Goal: Find specific page/section: Find specific page/section

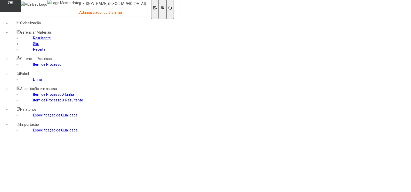
click at [33, 66] on link "Item de Processo" at bounding box center [47, 64] width 28 height 4
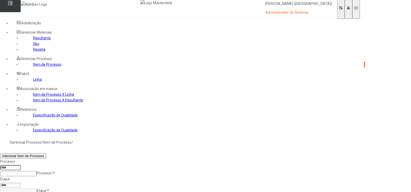
paste input "****"
type input "****"
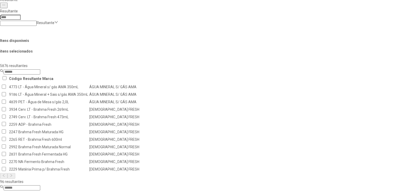
scroll to position [203, 0]
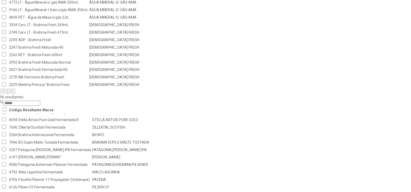
scroll to position [295, 0]
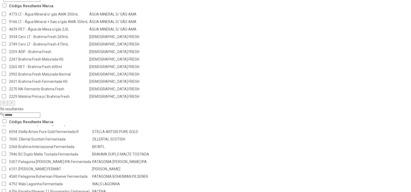
scroll to position [301, 0]
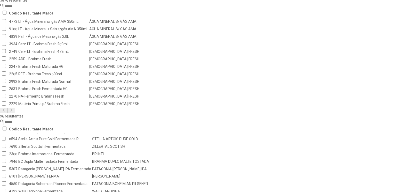
scroll to position [295, 0]
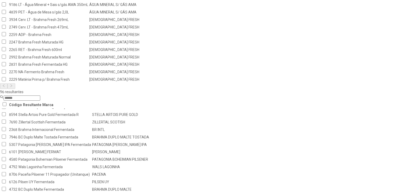
scroll to position [301, 0]
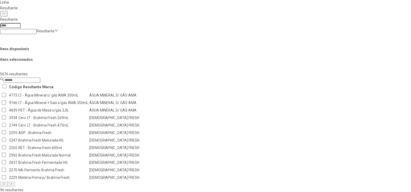
scroll to position [299, 0]
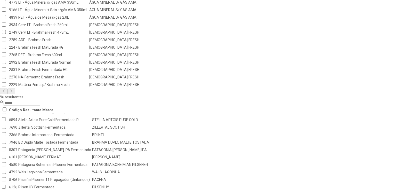
scroll to position [300, 0]
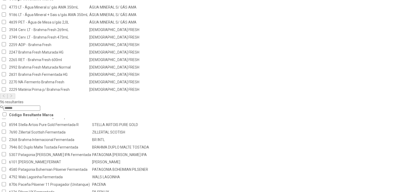
scroll to position [299, 0]
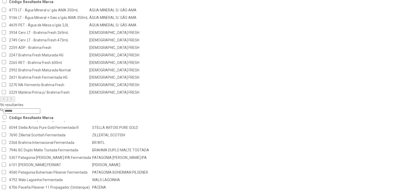
scroll to position [296, 0]
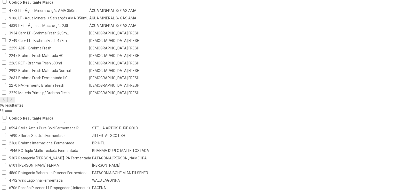
scroll to position [292, 0]
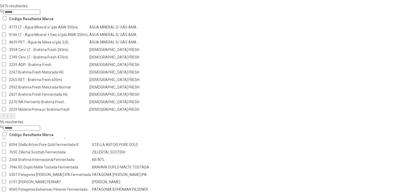
scroll to position [301, 0]
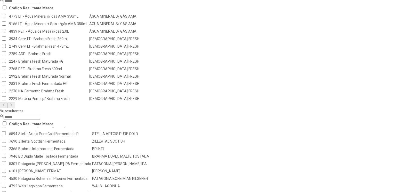
scroll to position [300, 0]
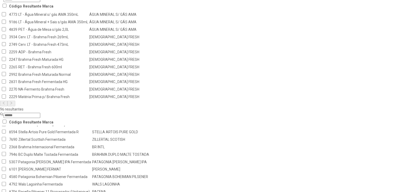
scroll to position [296, 0]
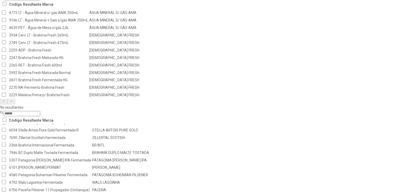
scroll to position [297, 0]
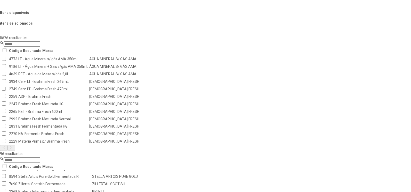
scroll to position [295, 0]
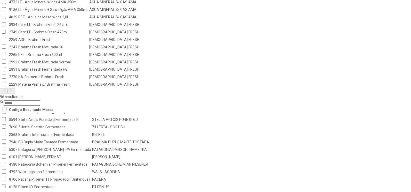
drag, startPoint x: 266, startPoint y: 164, endPoint x: 258, endPoint y: 166, distance: 8.3
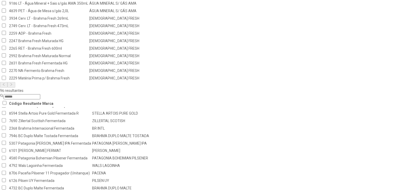
scroll to position [301, 0]
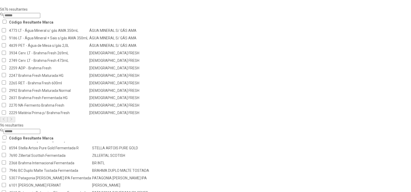
scroll to position [299, 0]
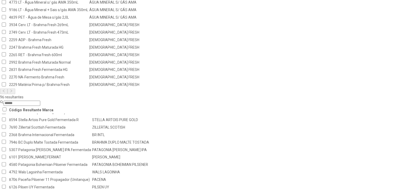
scroll to position [300, 0]
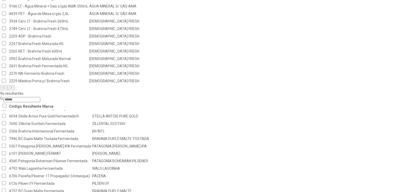
scroll to position [299, 0]
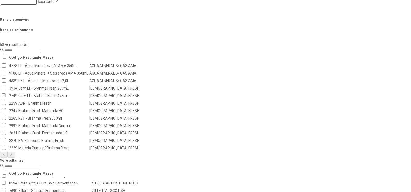
scroll to position [296, 0]
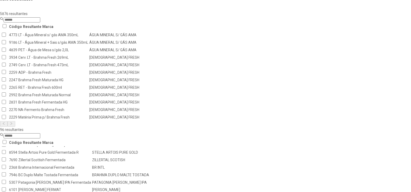
scroll to position [292, 0]
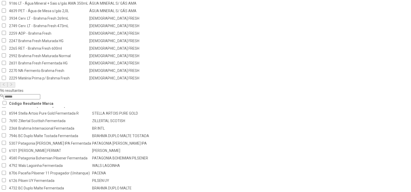
scroll to position [301, 0]
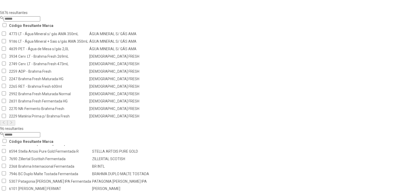
scroll to position [295, 0]
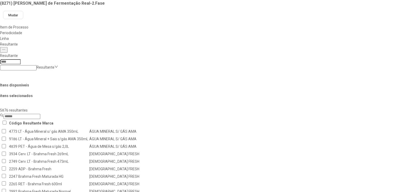
scroll to position [301, 0]
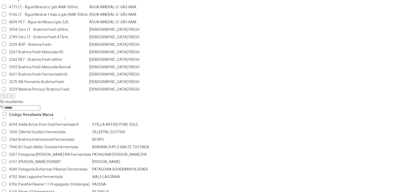
scroll to position [300, 0]
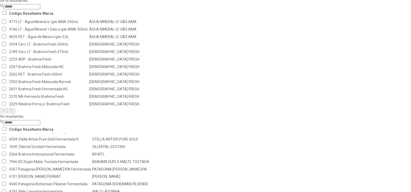
scroll to position [299, 0]
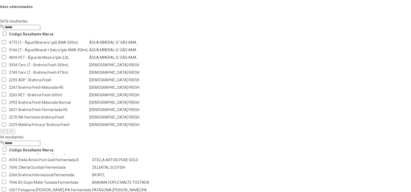
scroll to position [296, 0]
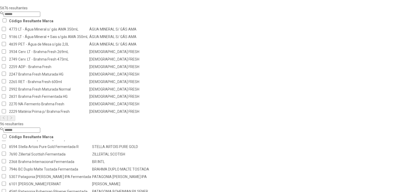
scroll to position [292, 0]
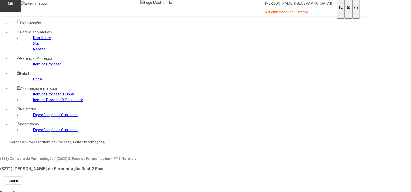
scroll to position [0, 0]
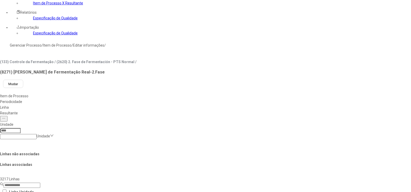
scroll to position [305, 0]
